Goal: Find specific page/section: Find specific page/section

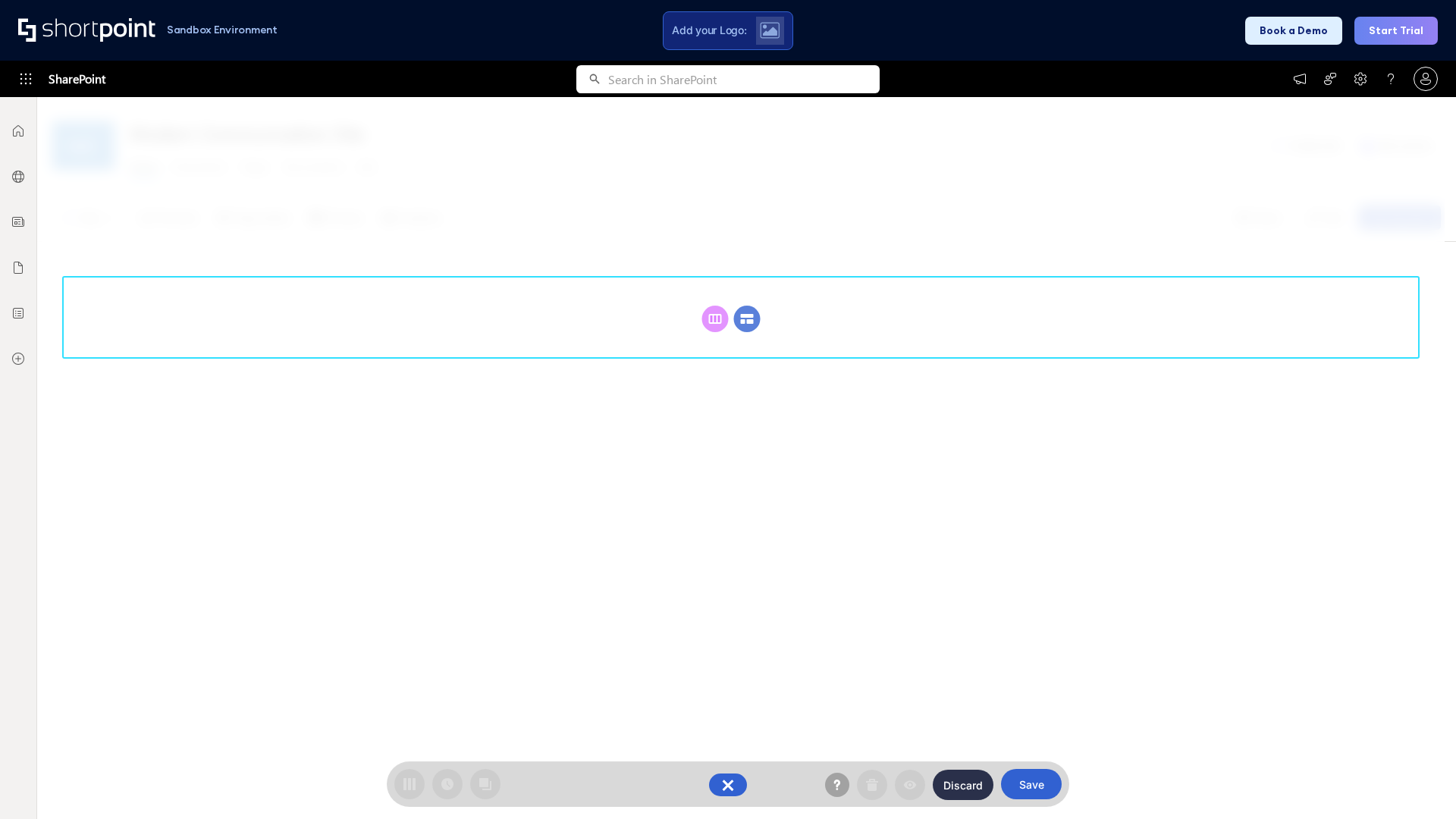
scroll to position [208, 0]
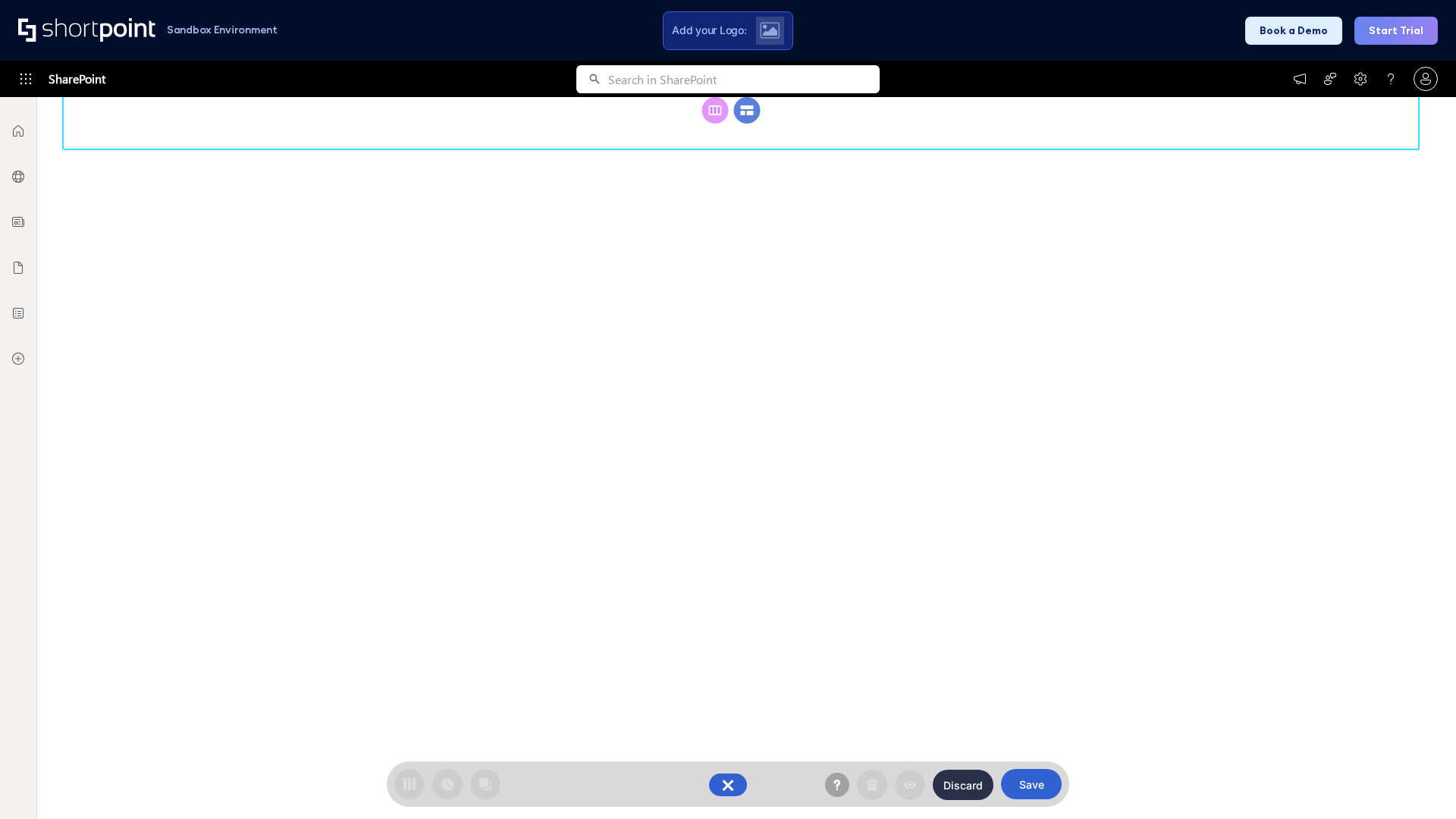
click at [747, 110] on circle at bounding box center [747, 110] width 27 height 27
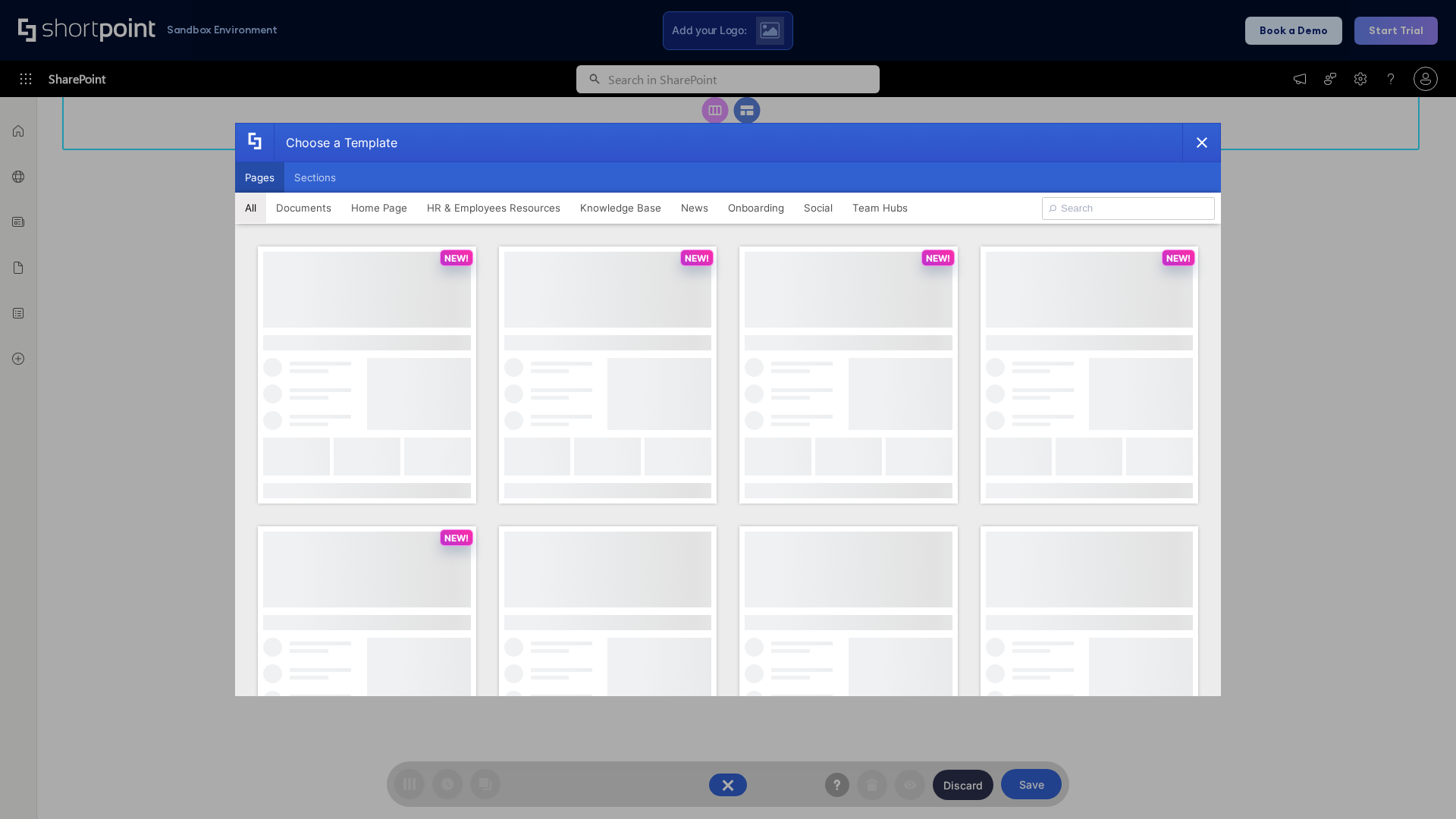
click at [260, 177] on button "Pages" at bounding box center [260, 177] width 49 height 30
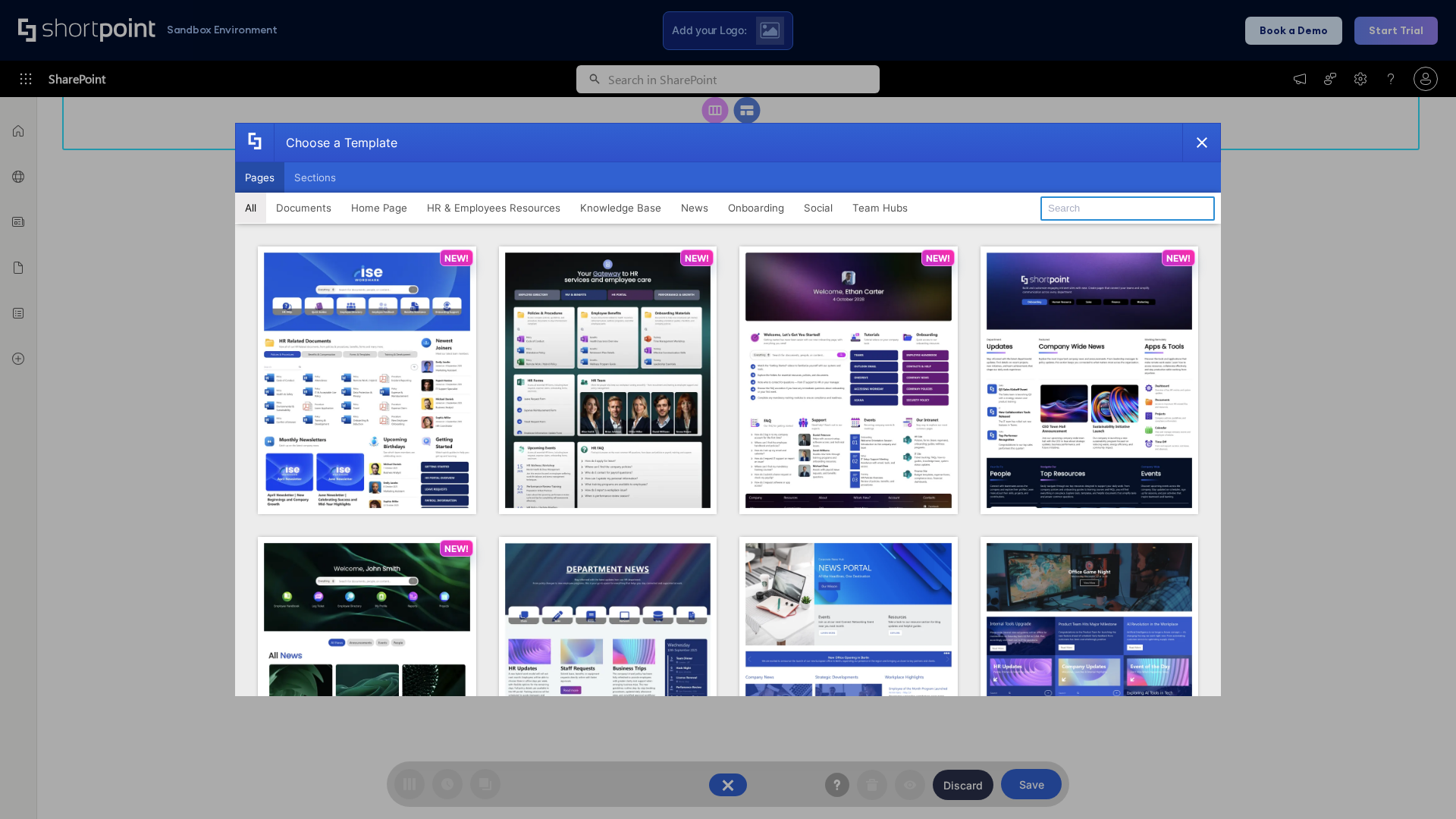
type input "Documents 2"
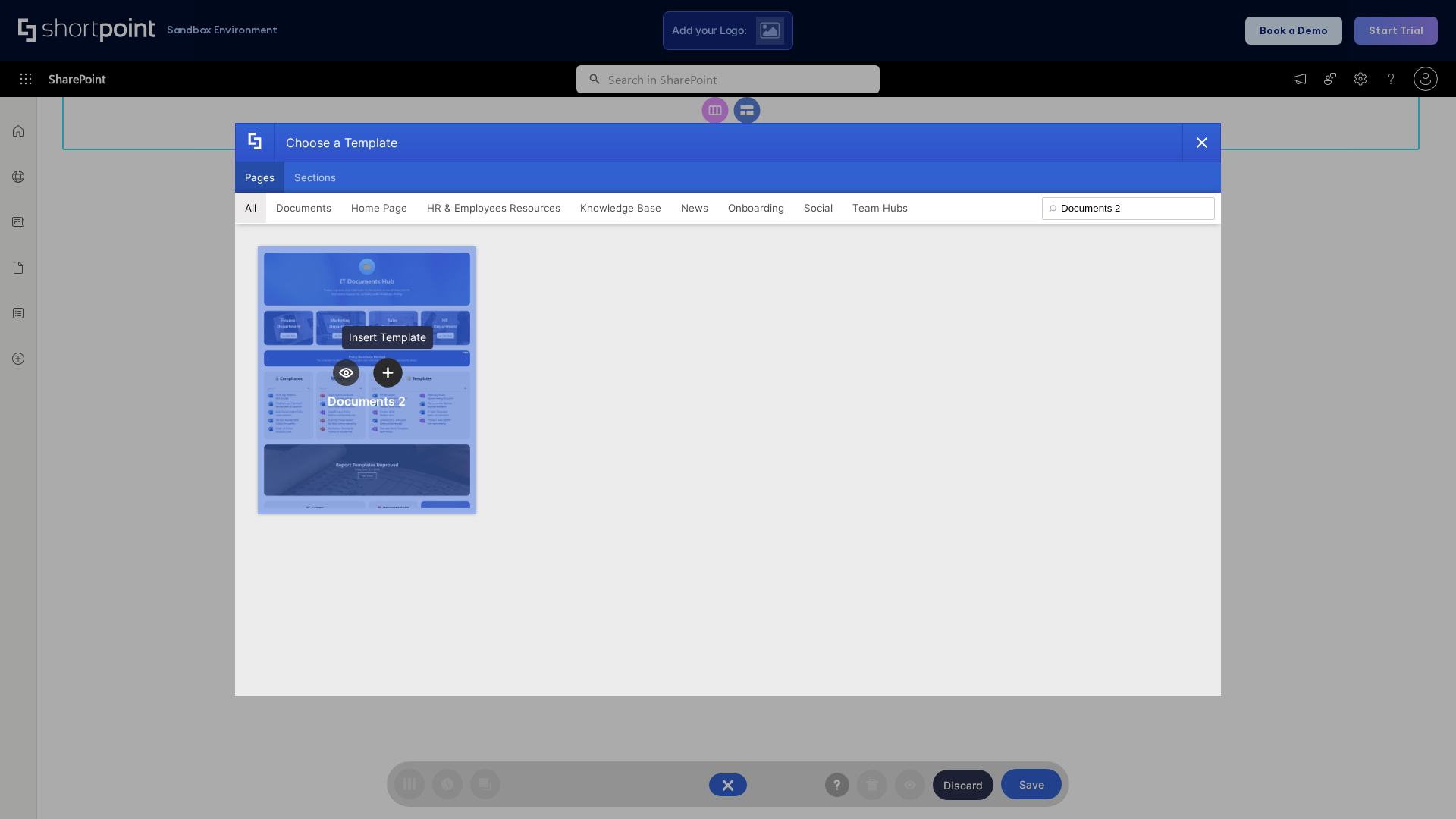
click at [387, 372] on icon "template selector" at bounding box center [387, 372] width 10 height 10
